Goal: Information Seeking & Learning: Learn about a topic

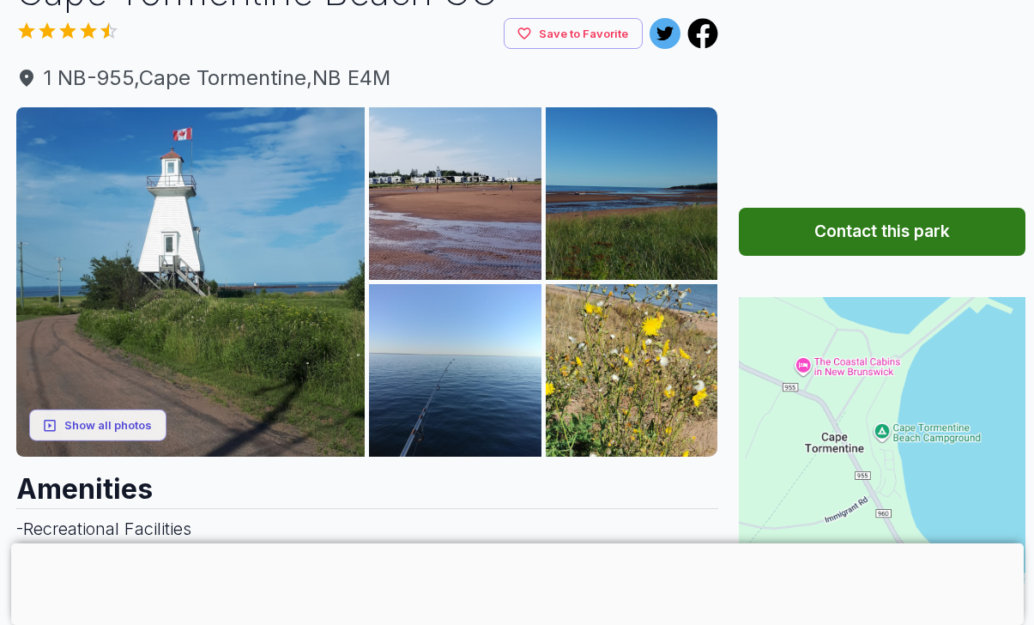
scroll to position [159, 0]
click at [118, 419] on button "Show all photos" at bounding box center [97, 425] width 137 height 32
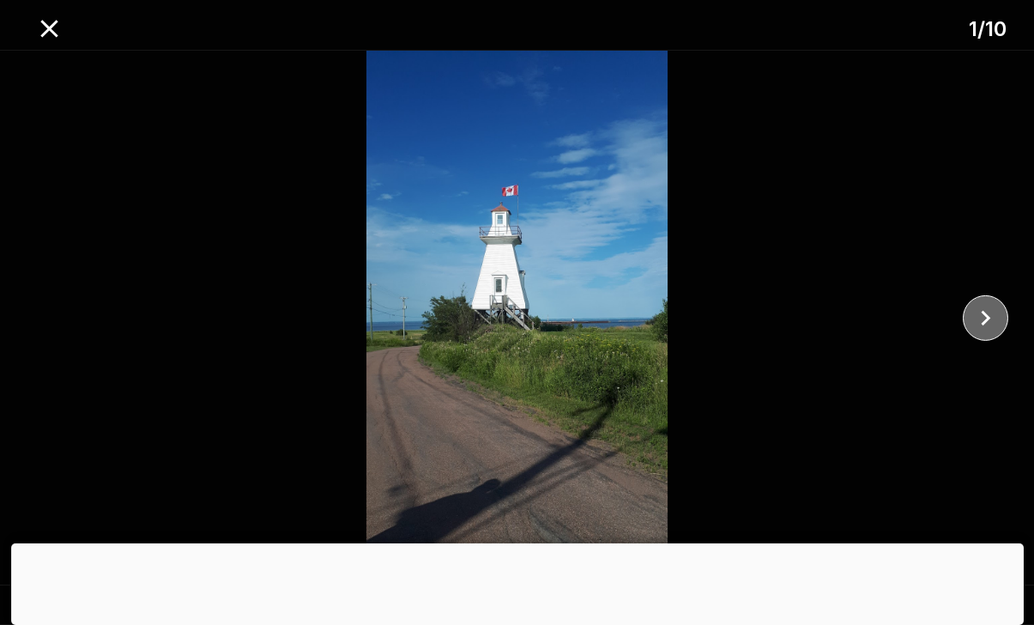
click at [990, 313] on icon "close" at bounding box center [986, 318] width 30 height 30
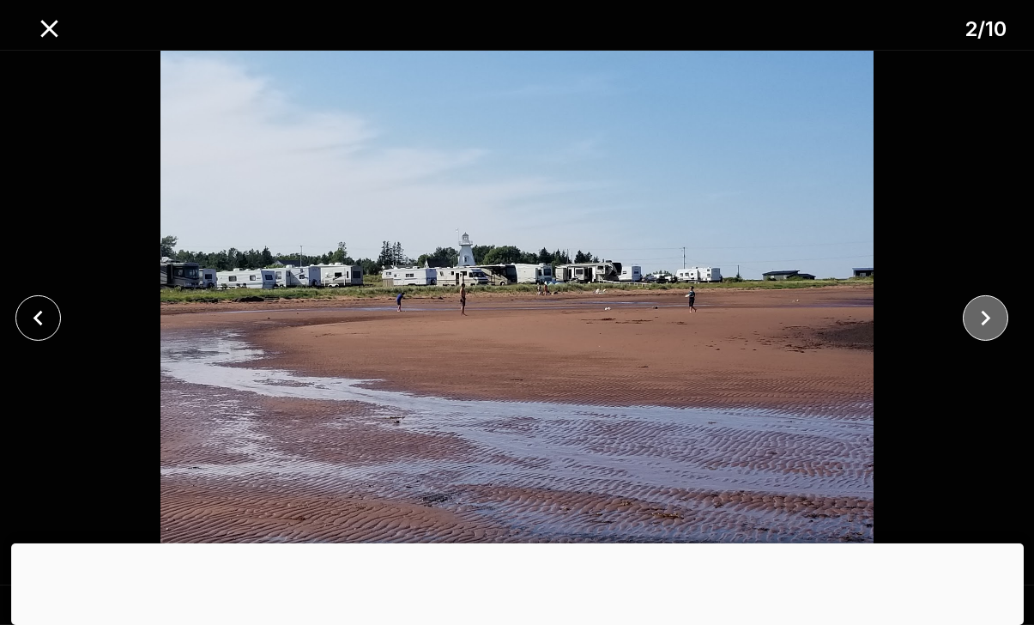
click at [977, 323] on icon "close" at bounding box center [986, 318] width 30 height 30
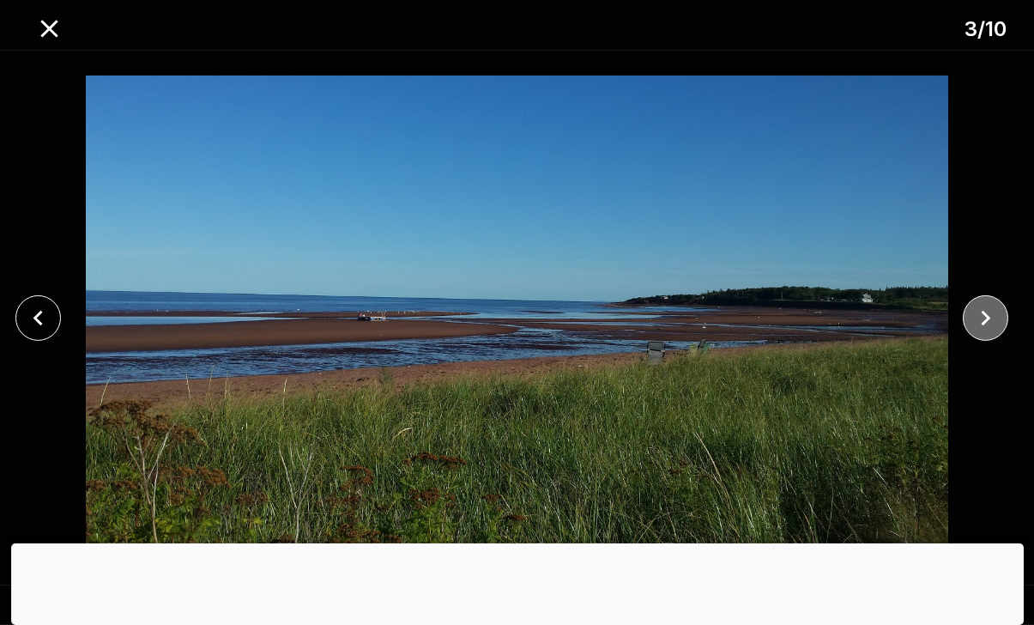
click at [988, 323] on icon "close" at bounding box center [986, 318] width 30 height 30
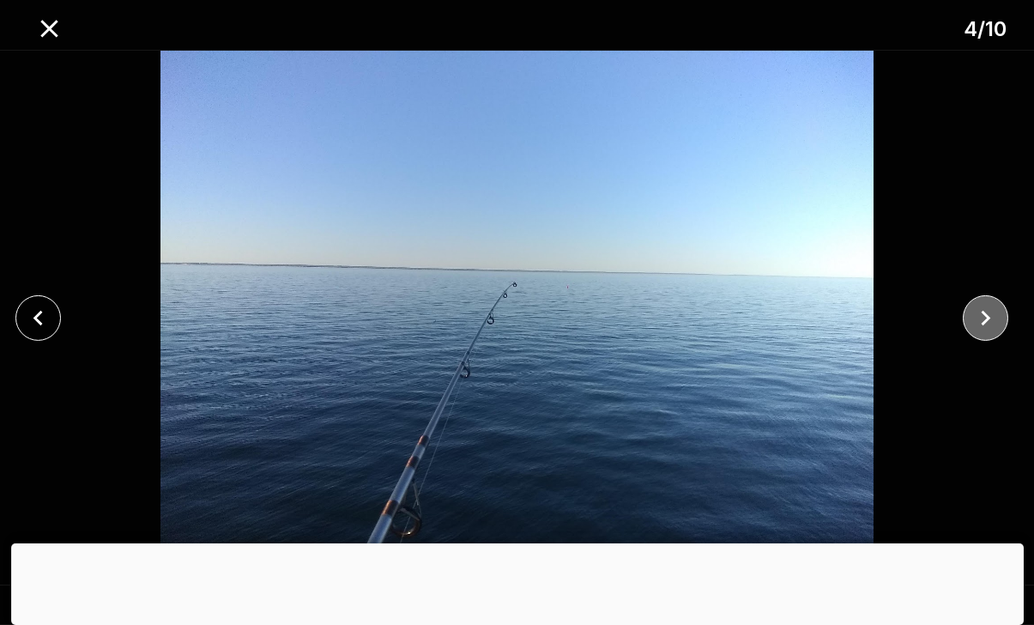
click at [983, 325] on icon "close" at bounding box center [986, 318] width 30 height 30
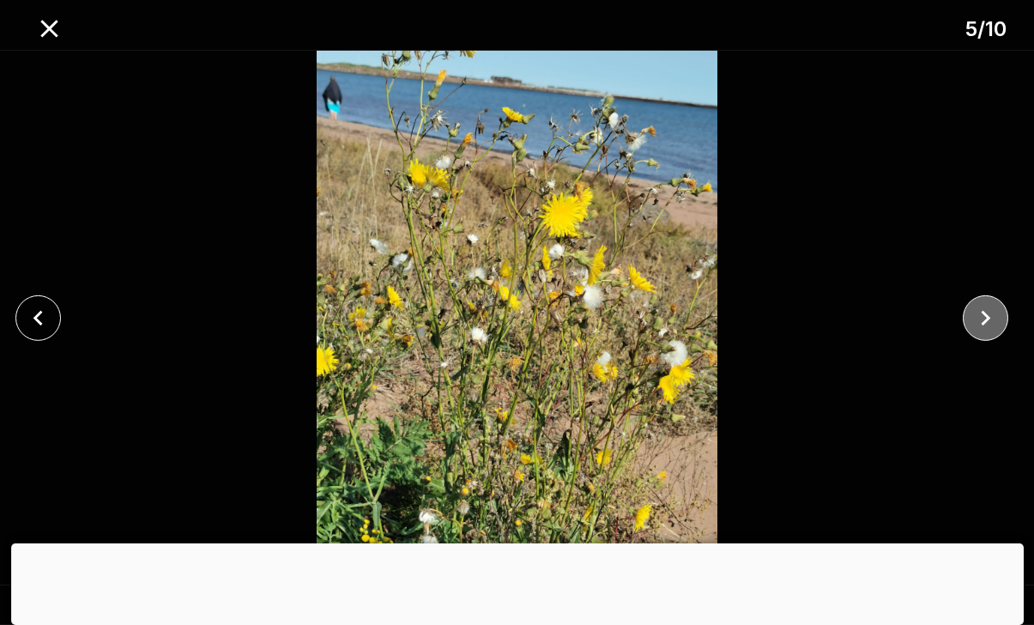
click at [975, 317] on icon "close" at bounding box center [986, 318] width 30 height 30
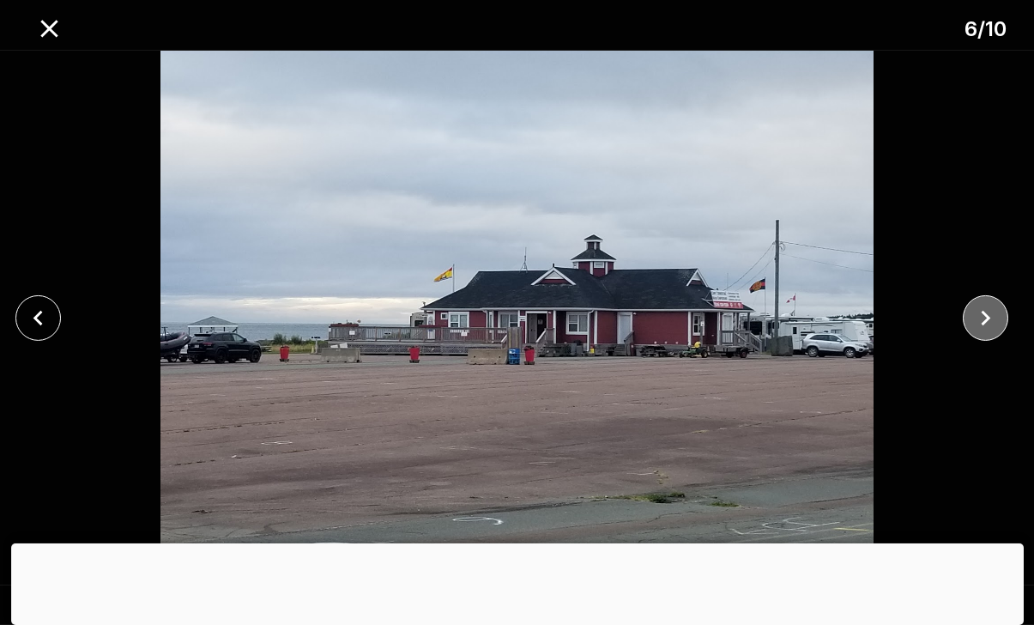
click at [983, 324] on icon "close" at bounding box center [986, 318] width 9 height 15
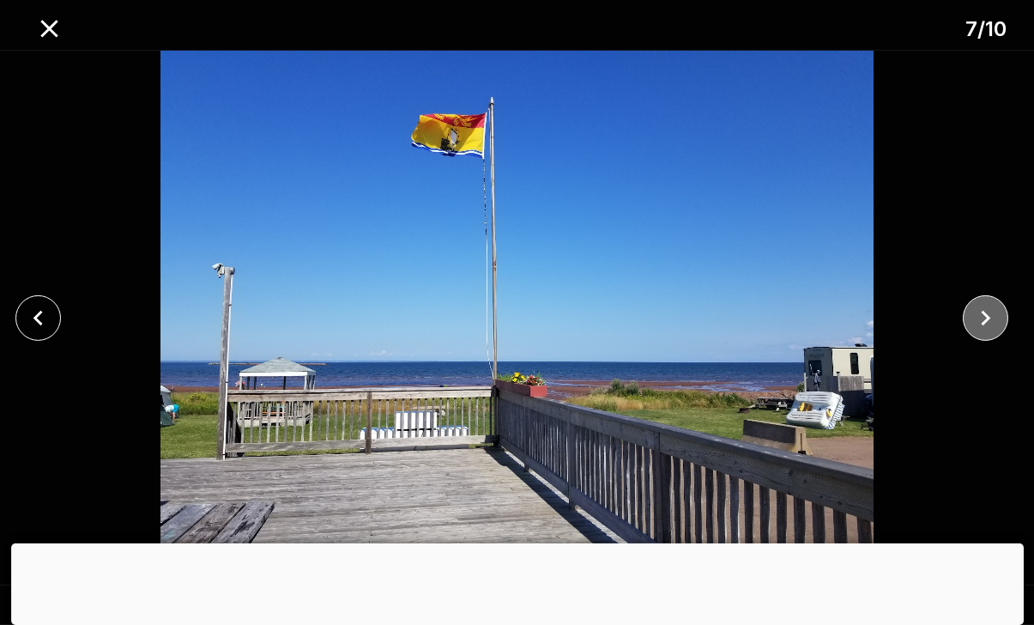
click at [986, 326] on icon "close" at bounding box center [986, 318] width 30 height 30
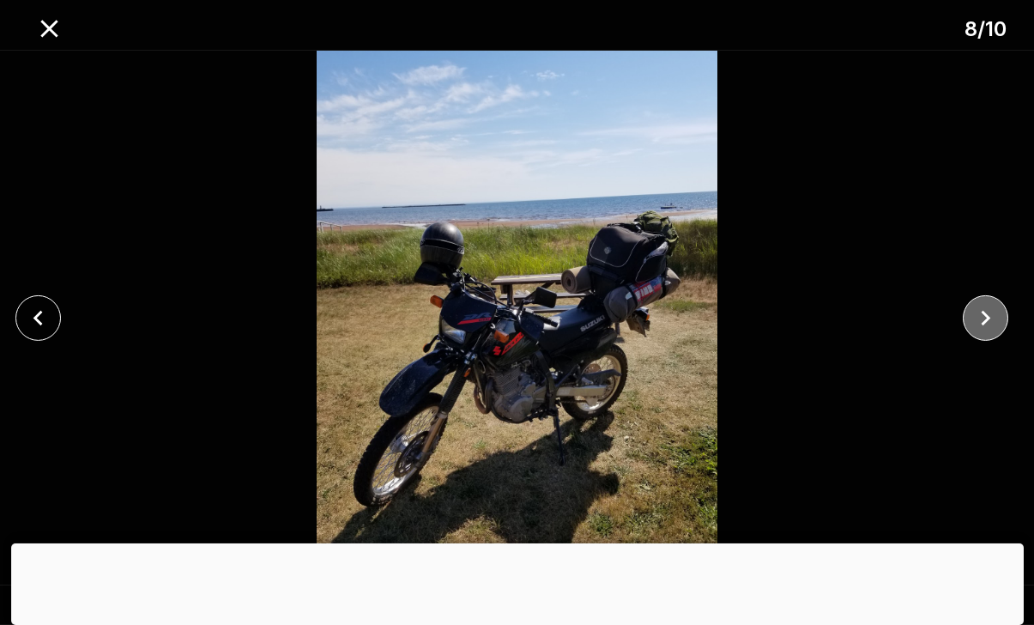
click at [989, 319] on icon "close" at bounding box center [986, 318] width 9 height 15
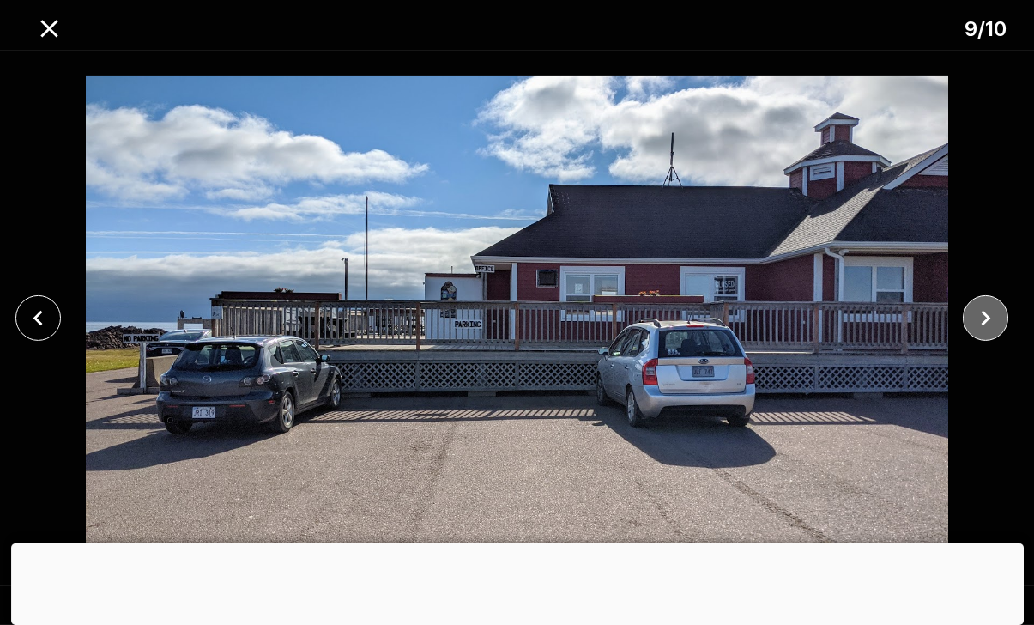
click at [985, 330] on icon "close" at bounding box center [986, 318] width 30 height 30
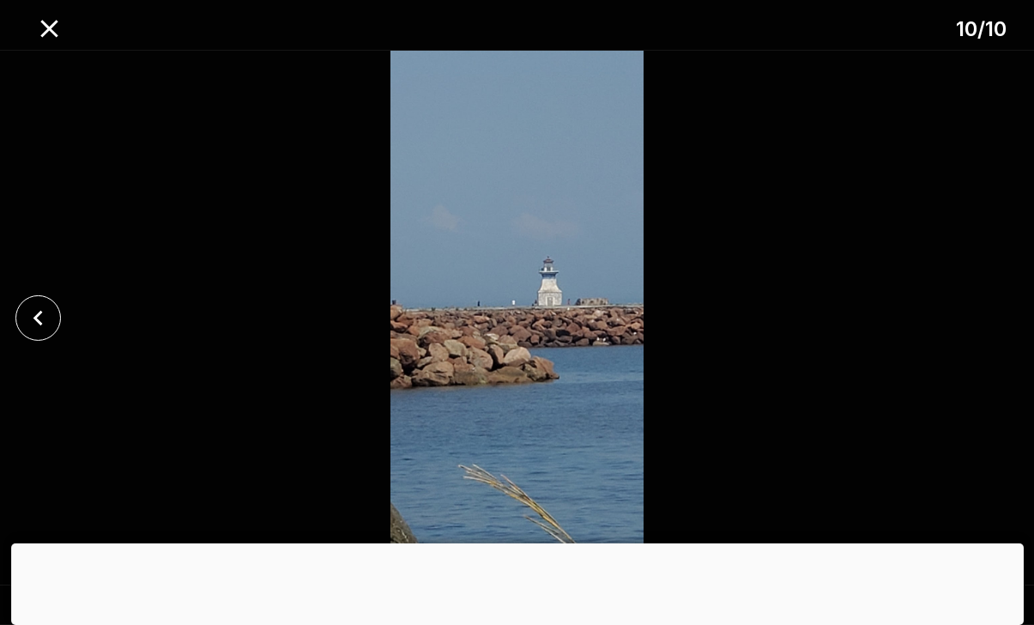
click at [995, 324] on div at bounding box center [517, 318] width 1034 height 535
click at [43, 21] on icon "close" at bounding box center [48, 28] width 17 height 17
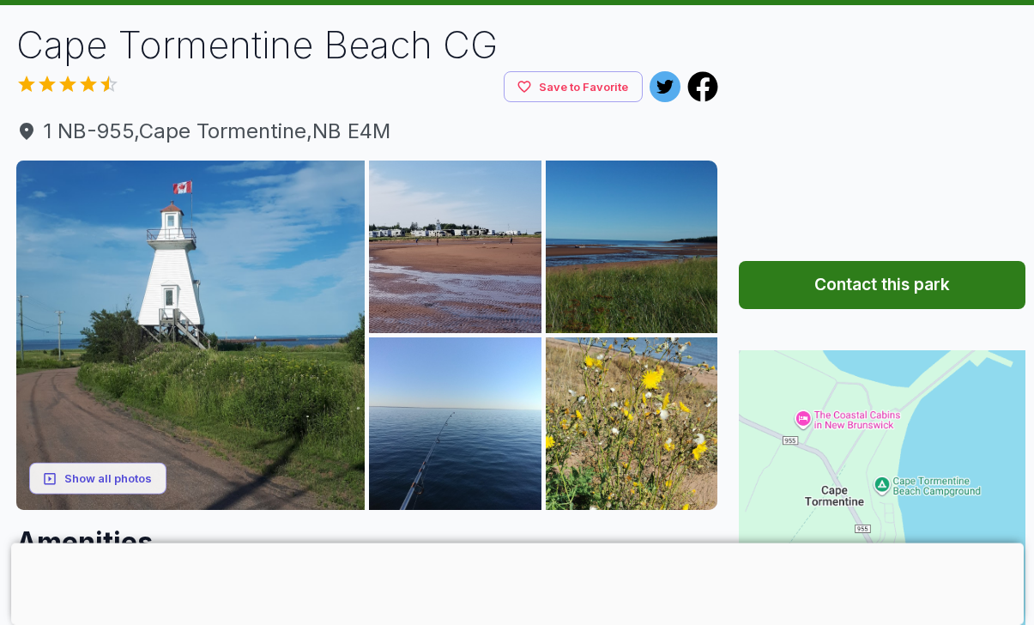
scroll to position [94, 0]
